Goal: Navigation & Orientation: Find specific page/section

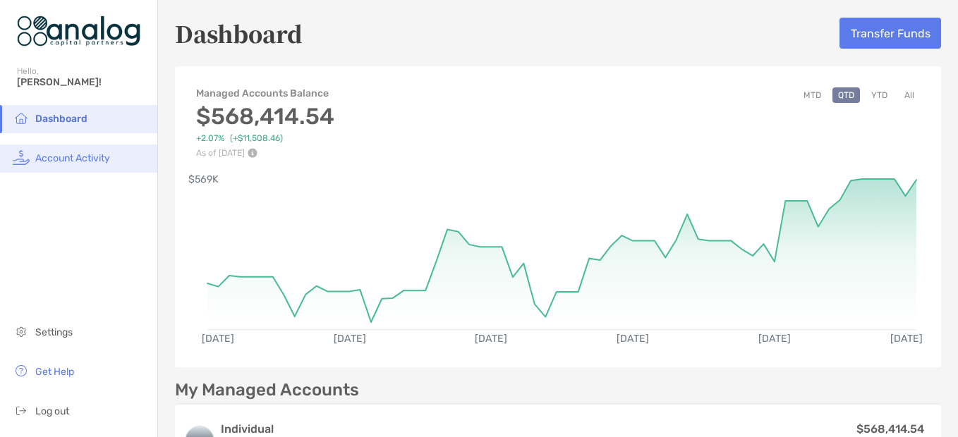
click at [44, 153] on span "Account Activity" at bounding box center [72, 158] width 75 height 12
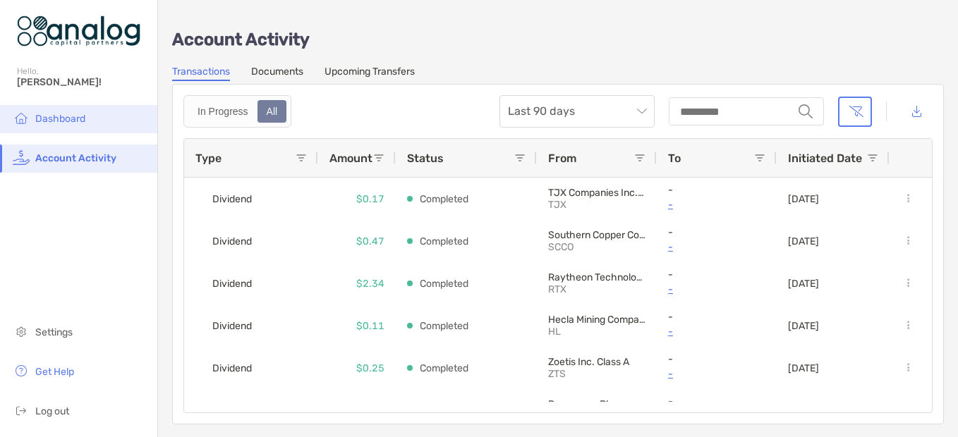
click at [76, 113] on span "Dashboard" at bounding box center [60, 119] width 50 height 12
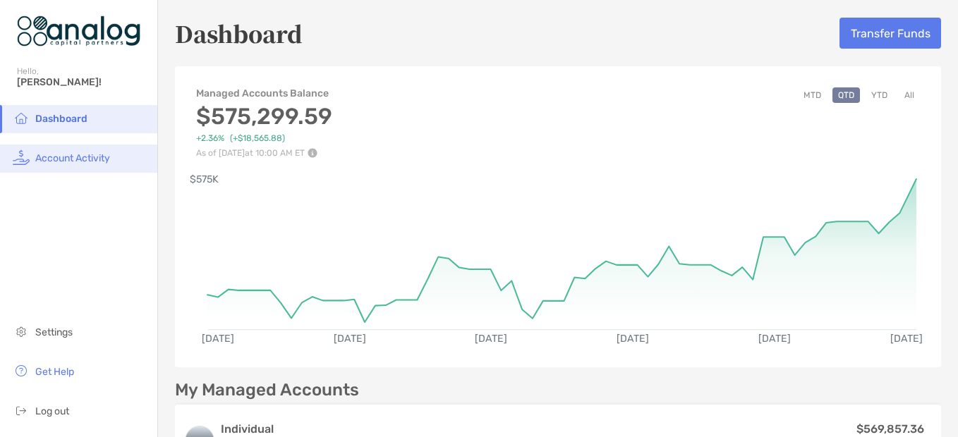
click at [64, 155] on span "Account Activity" at bounding box center [72, 158] width 75 height 12
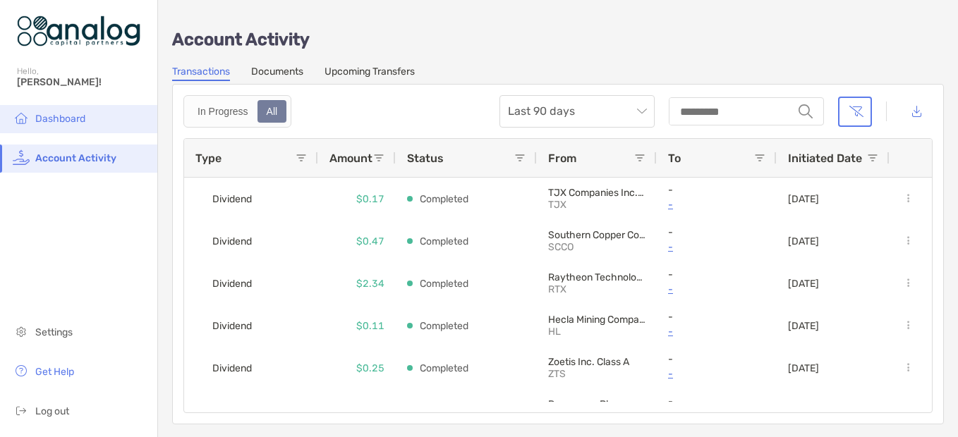
click at [83, 112] on li "Dashboard" at bounding box center [78, 119] width 157 height 28
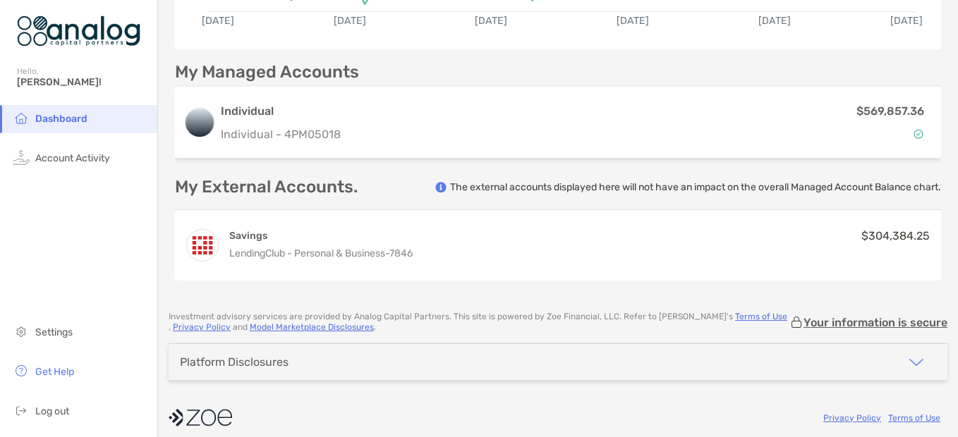
scroll to position [327, 0]
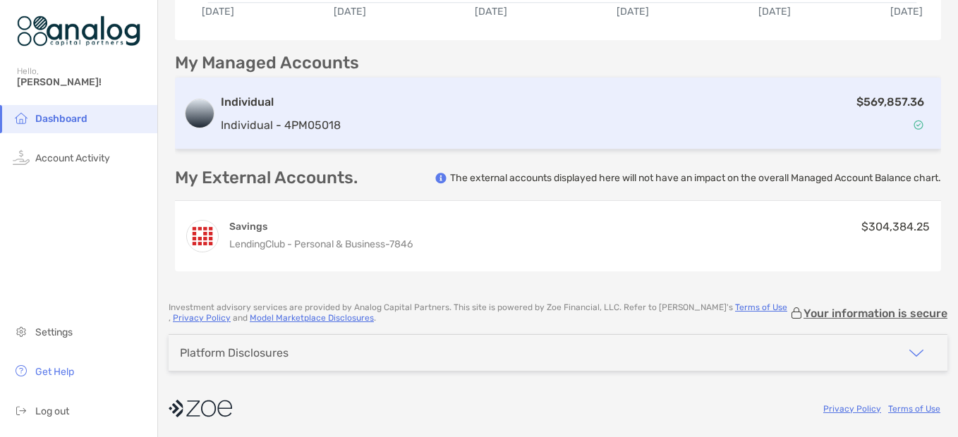
click at [230, 99] on h3 "Individual" at bounding box center [281, 102] width 120 height 17
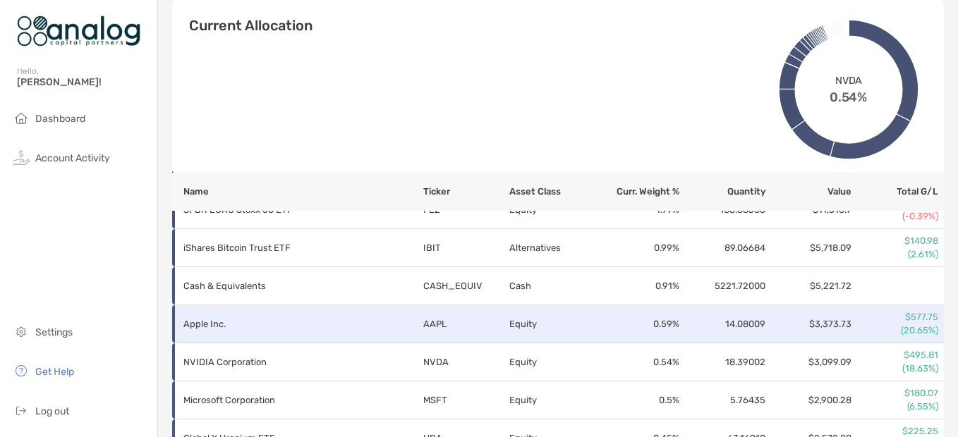
scroll to position [776, 0]
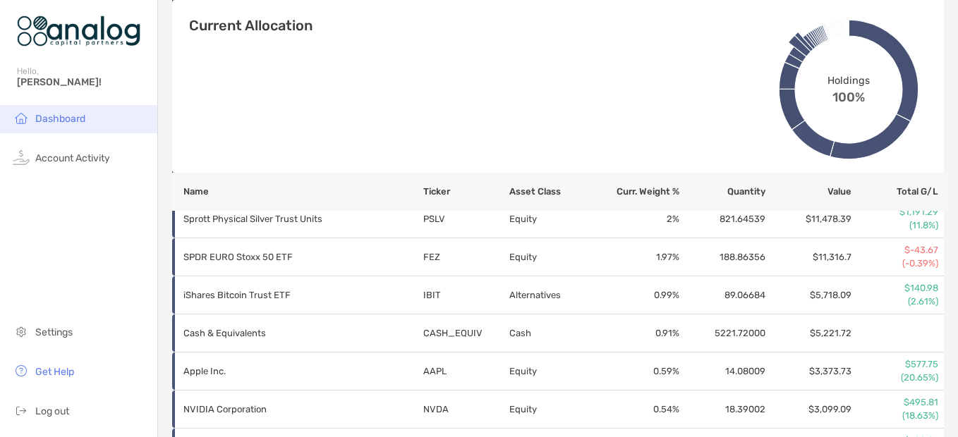
click at [63, 119] on span "Dashboard" at bounding box center [60, 119] width 50 height 12
